Goal: Information Seeking & Learning: Learn about a topic

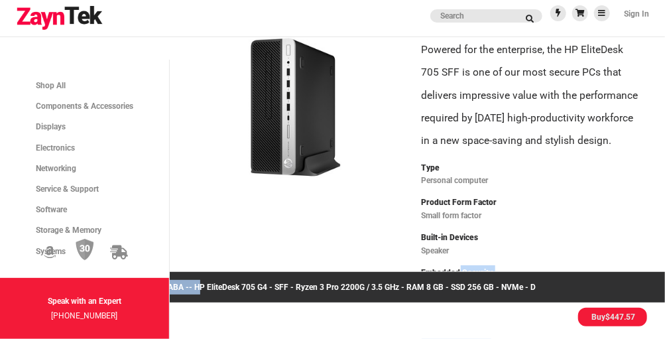
drag, startPoint x: 197, startPoint y: 284, endPoint x: 455, endPoint y: 266, distance: 258.6
click at [405, 286] on p "4PG31UT#ABA -- HP EliteDesk 705 G4 - SFF - Ryzen 3 Pro 2200G / 3.5 GHz - RAM 8 …" at bounding box center [332, 287] width 665 height 31
drag, startPoint x: 194, startPoint y: 285, endPoint x: 235, endPoint y: 278, distance: 41.6
click at [239, 276] on p "4PG31UT#ABA -- HP EliteDesk 705 G4 - SFF - Ryzen 3 Pro 2200G / 3.5 GHz - RAM 8 …" at bounding box center [332, 287] width 665 height 31
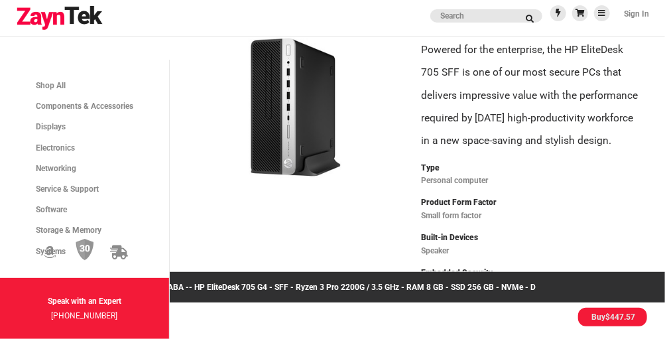
click at [239, 277] on p "4PG31UT#ABA -- HP EliteDesk 705 G4 - SFF - Ryzen 3 Pro 2200G / 3.5 GHz - RAM 8 …" at bounding box center [332, 287] width 665 height 31
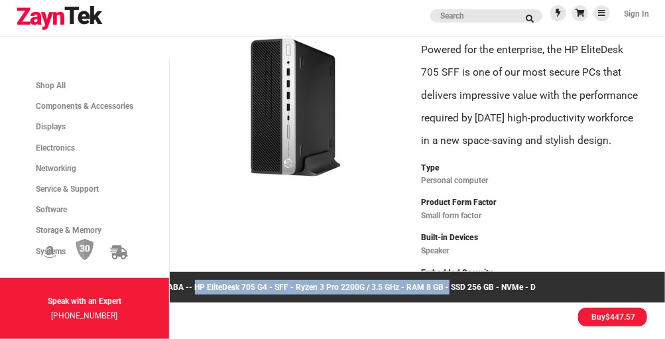
drag, startPoint x: 195, startPoint y: 284, endPoint x: 448, endPoint y: 282, distance: 253.3
click at [448, 282] on p "4PG31UT#ABA -- HP EliteDesk 705 G4 - SFF - Ryzen 3 Pro 2200G / 3.5 GHz - RAM 8 …" at bounding box center [332, 287] width 665 height 31
copy p "HP EliteDesk 705 G4 - SFF - Ryzen 3 Pro 2200G / 3.5 GHz - RAM 8 GB"
click at [300, 286] on p "4PG31UT#ABA -- HP EliteDesk 705 G4 - SFF - Ryzen 3 Pro 2200G / 3.5 GHz - RAM 8 …" at bounding box center [332, 287] width 665 height 31
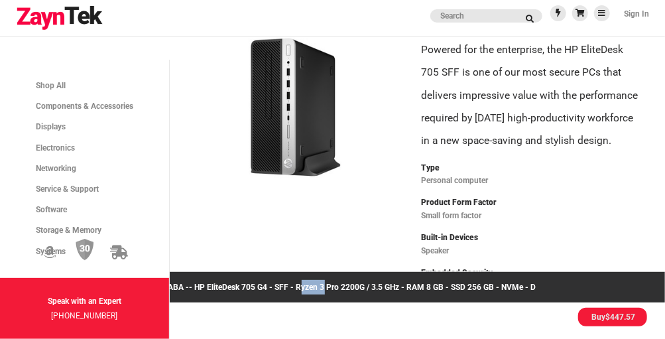
click at [300, 286] on p "4PG31UT#ABA -- HP EliteDesk 705 G4 - SFF - Ryzen 3 Pro 2200G / 3.5 GHz - RAM 8 …" at bounding box center [332, 287] width 665 height 31
drag, startPoint x: 300, startPoint y: 286, endPoint x: 333, endPoint y: 243, distance: 54.4
click at [333, 243] on div at bounding box center [296, 208] width 236 height 355
drag, startPoint x: 196, startPoint y: 285, endPoint x: 290, endPoint y: 277, distance: 94.6
click at [290, 277] on p "4PG31UT#ABA -- HP EliteDesk 705 G4 - SFF - Ryzen 3 Pro 2200G / 3.5 GHz - RAM 8 …" at bounding box center [332, 287] width 665 height 31
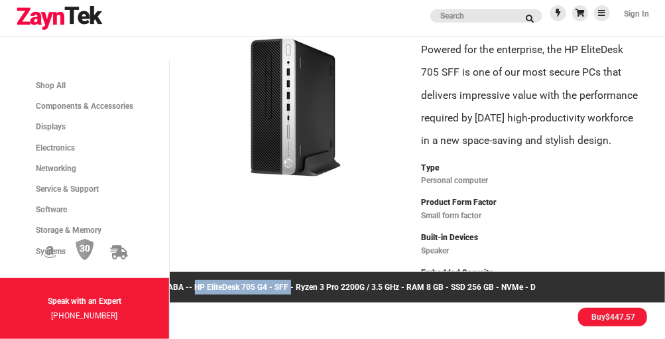
click at [290, 277] on p "4PG31UT#ABA -- HP EliteDesk 705 G4 - SFF - Ryzen 3 Pro 2200G / 3.5 GHz - RAM 8 …" at bounding box center [332, 287] width 665 height 31
copy p "HP EliteDesk 705 G4 - SFF"
click at [248, 111] on img at bounding box center [296, 107] width 204 height 153
